Goal: Book appointment/travel/reservation

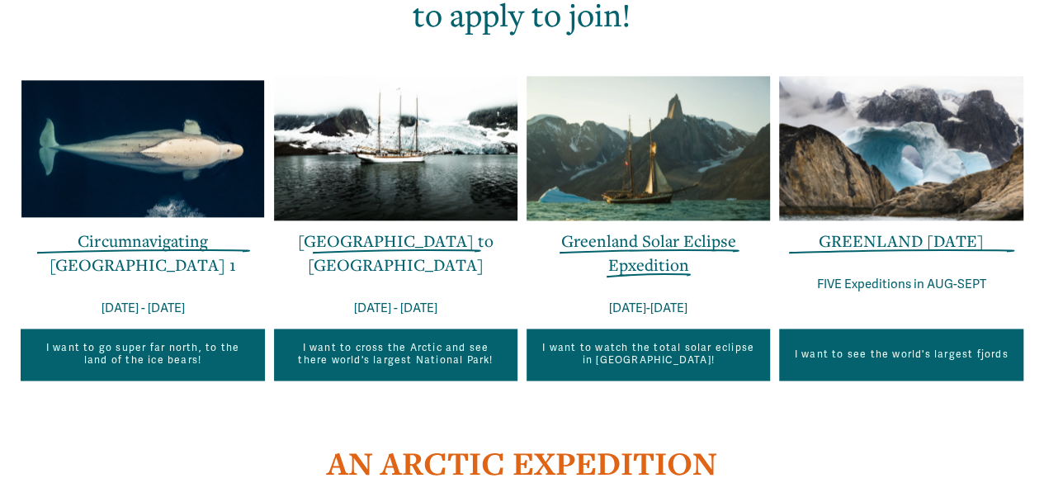
scroll to position [1121, 0]
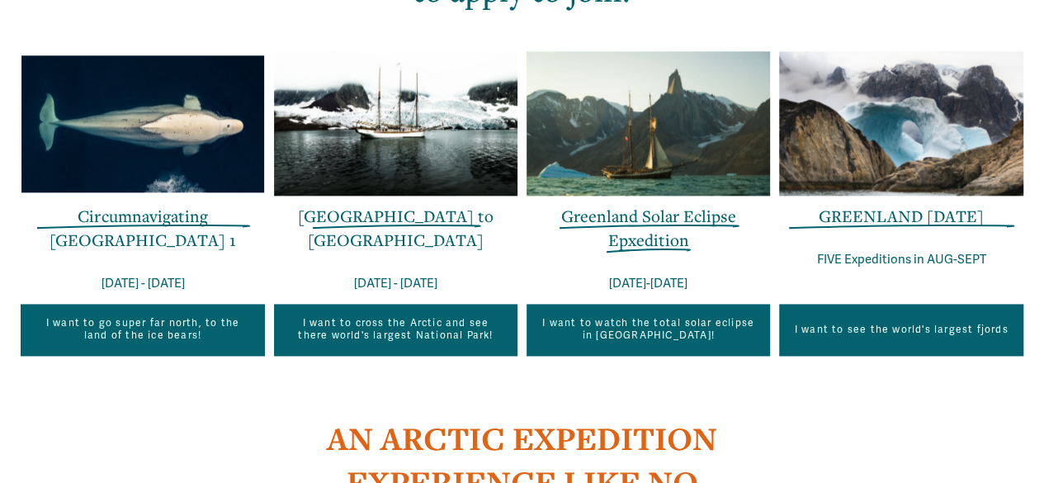
click at [644, 248] on link "Greenland Solar Eclipse Epxedition" at bounding box center [648, 228] width 175 height 46
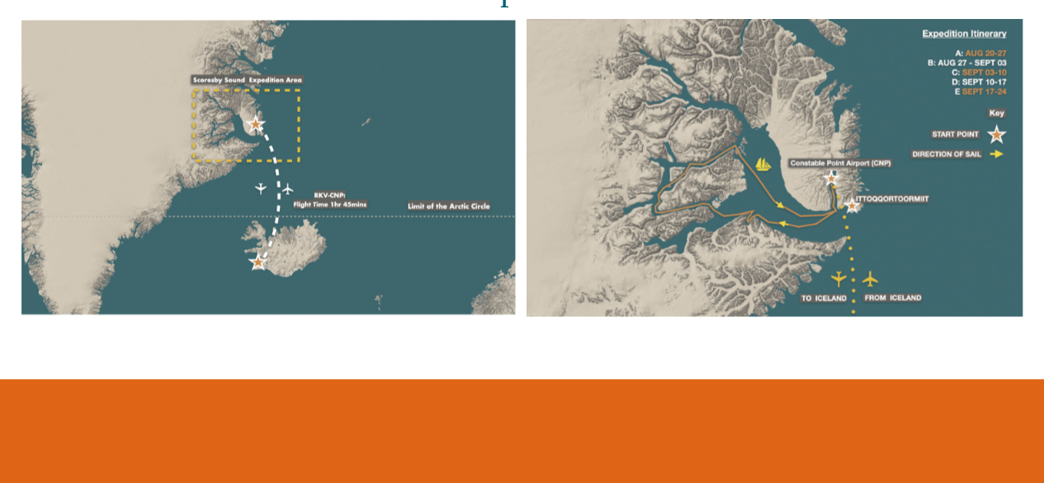
scroll to position [1463, 0]
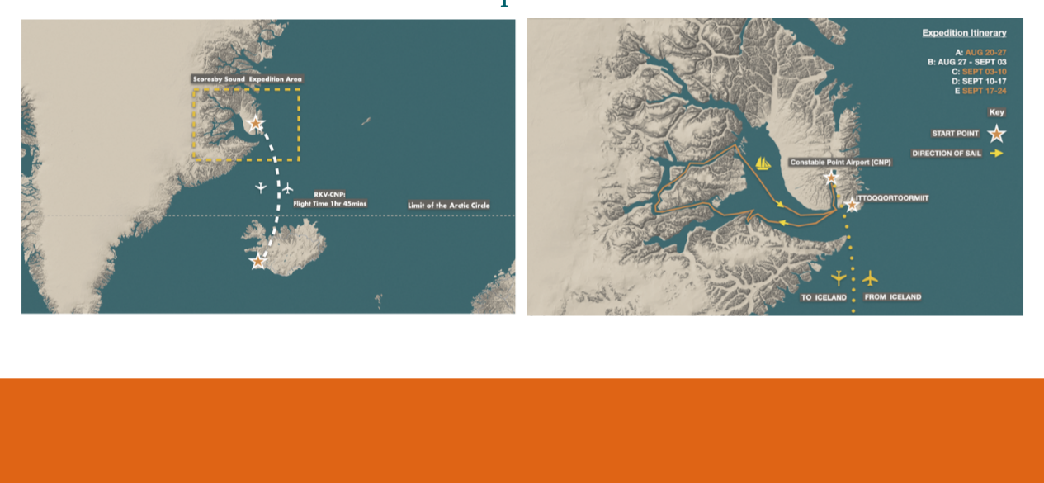
click at [952, 59] on div at bounding box center [774, 166] width 497 height 297
click at [974, 82] on div at bounding box center [774, 166] width 497 height 297
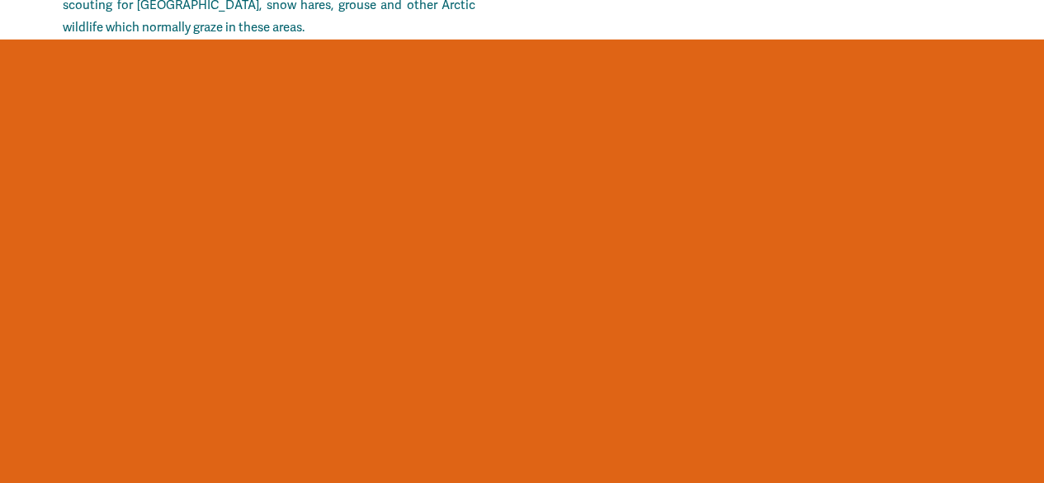
scroll to position [12153, 0]
